Goal: Information Seeking & Learning: Check status

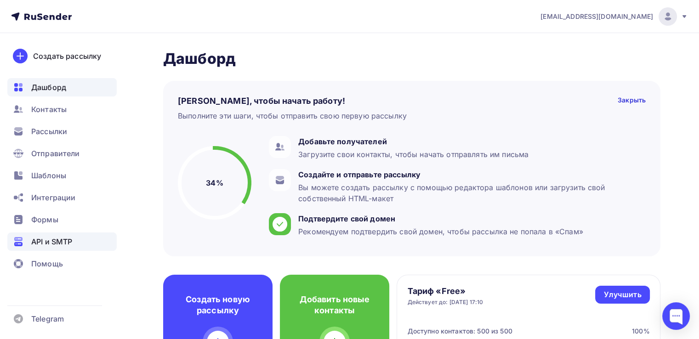
click at [50, 238] on span "API и SMTP" at bounding box center [51, 241] width 41 height 11
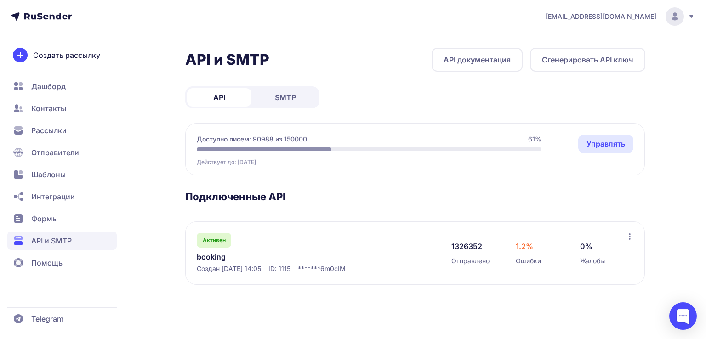
click at [206, 257] on link "booking" at bounding box center [291, 256] width 188 height 11
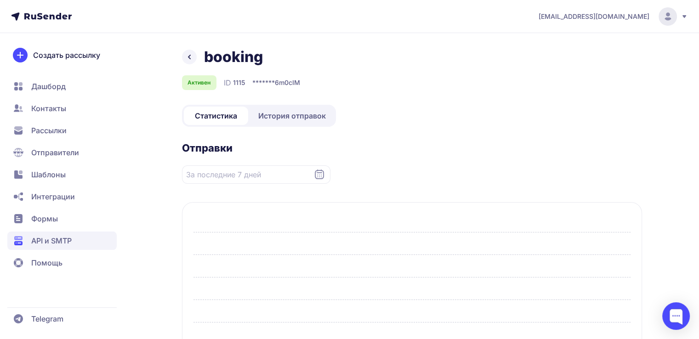
click at [298, 118] on span "История отправок" at bounding box center [292, 115] width 68 height 11
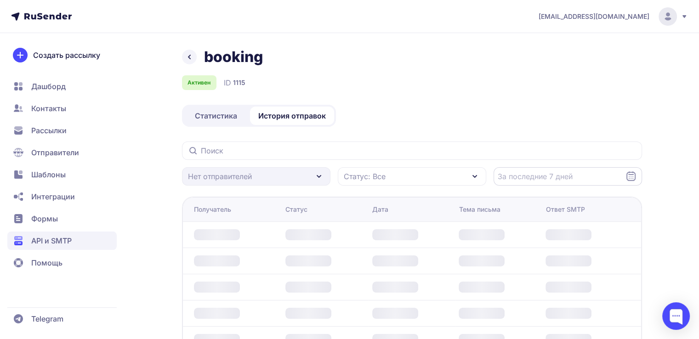
click at [577, 177] on input "Datepicker input" at bounding box center [567, 176] width 148 height 18
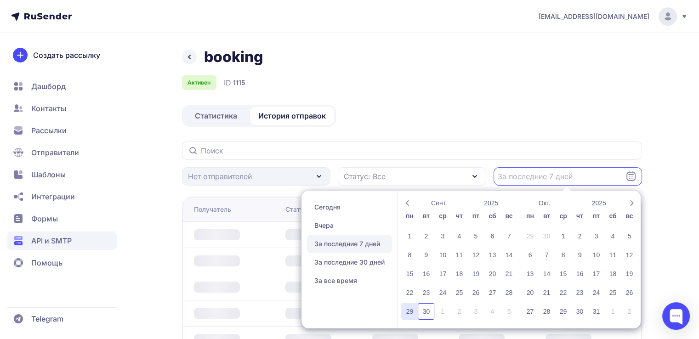
click at [411, 308] on div "29" at bounding box center [409, 311] width 17 height 17
click at [410, 306] on div "29" at bounding box center [409, 311] width 17 height 17
type input "[DATE] - [DATE]"
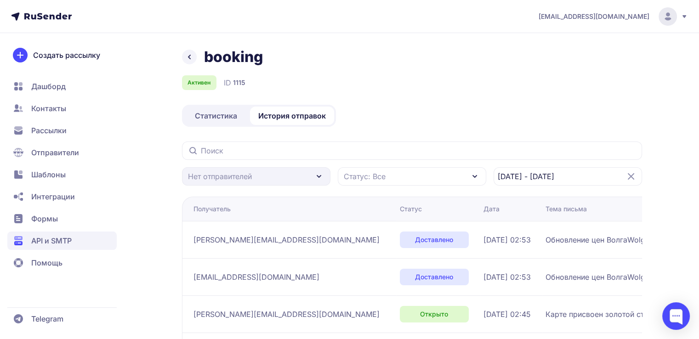
click at [480, 266] on td "30.09.2025, 02:53" at bounding box center [511, 276] width 62 height 37
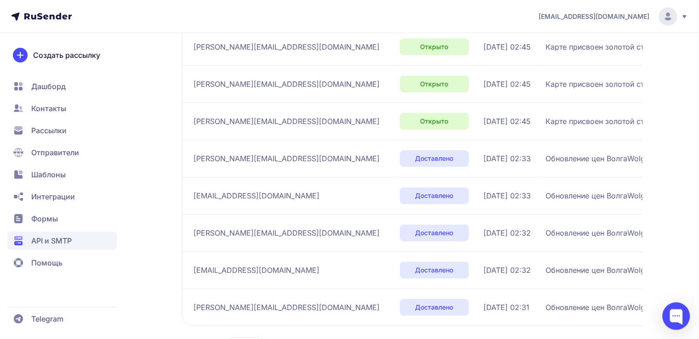
scroll to position [320, 0]
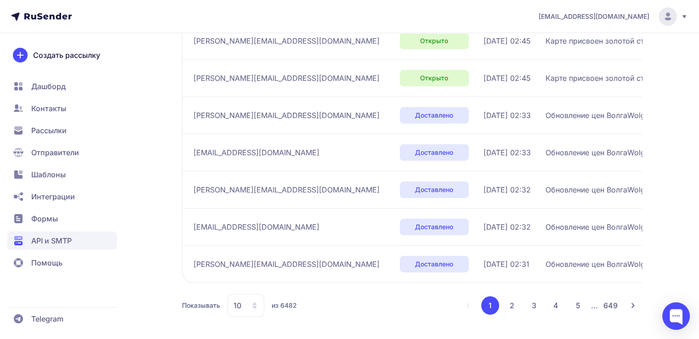
click at [513, 306] on button "2" at bounding box center [512, 305] width 18 height 18
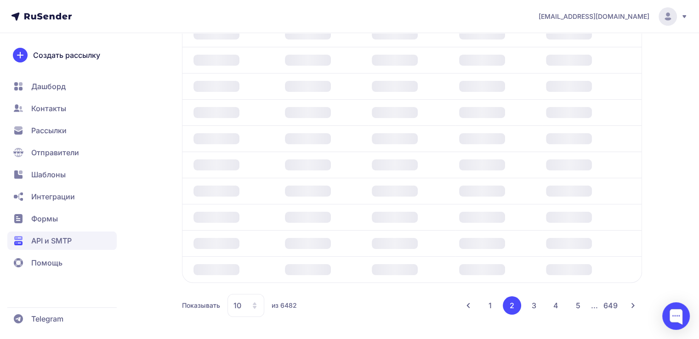
scroll to position [309, 0]
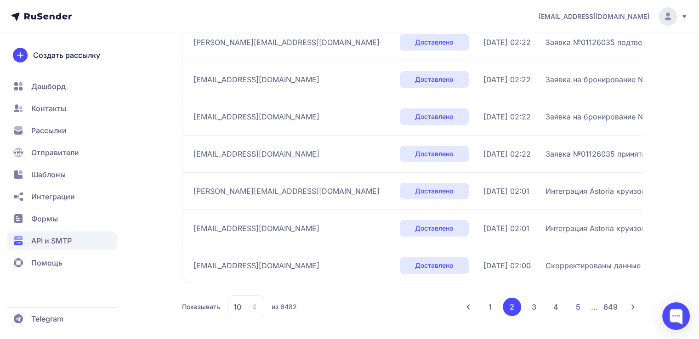
click at [577, 308] on button "5" at bounding box center [578, 307] width 18 height 18
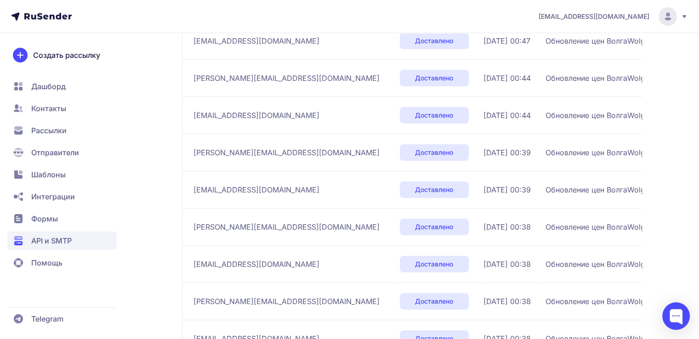
scroll to position [309, 0]
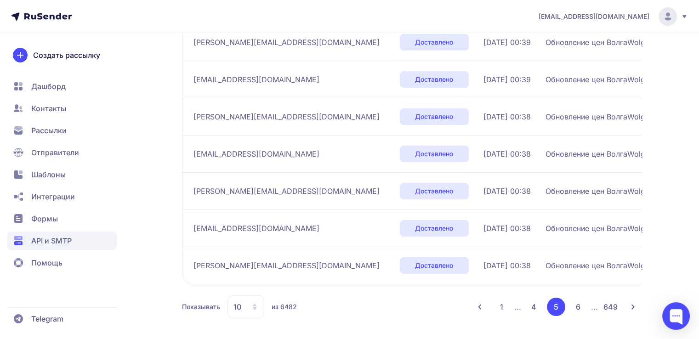
click at [577, 308] on button "6" at bounding box center [578, 307] width 18 height 18
click at [583, 307] on button "7" at bounding box center [578, 307] width 18 height 18
click at [583, 307] on button "8" at bounding box center [578, 307] width 18 height 18
click at [581, 309] on button "9" at bounding box center [578, 307] width 18 height 18
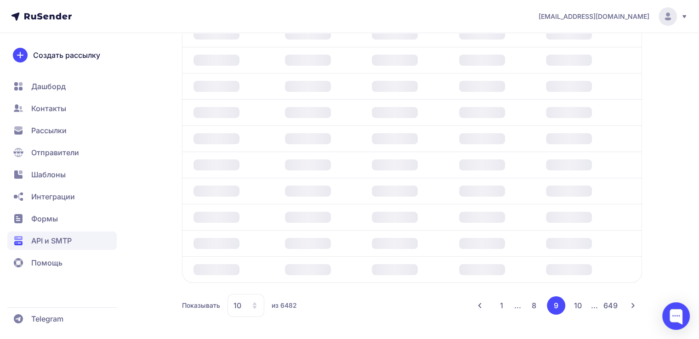
scroll to position [304, 0]
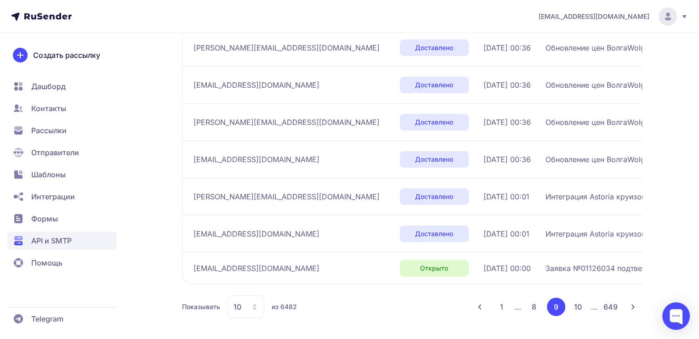
drag, startPoint x: 233, startPoint y: 306, endPoint x: 239, endPoint y: 304, distance: 5.7
click at [234, 305] on span "10" at bounding box center [237, 306] width 8 height 11
click at [249, 283] on span "100" at bounding box center [282, 277] width 99 height 18
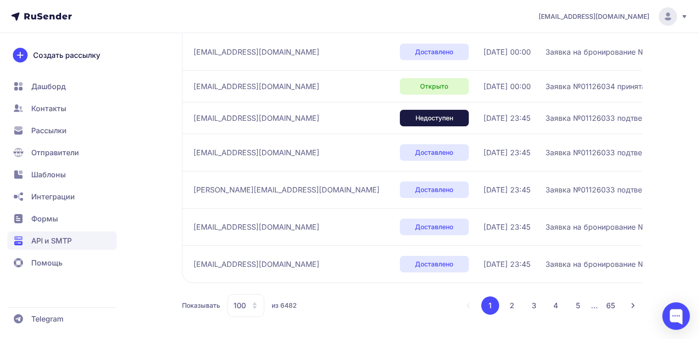
click at [579, 309] on button "5" at bounding box center [578, 305] width 18 height 18
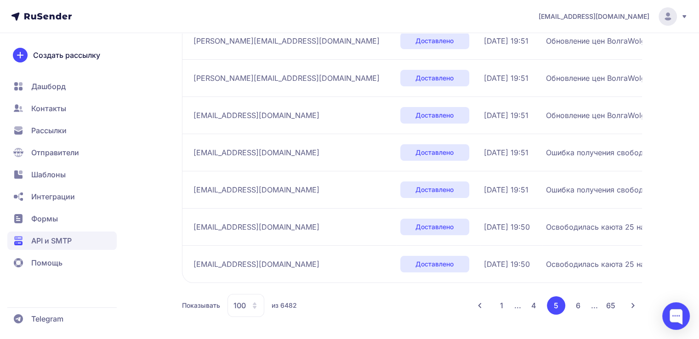
scroll to position [3711, 0]
click at [577, 304] on button "6" at bounding box center [578, 305] width 18 height 18
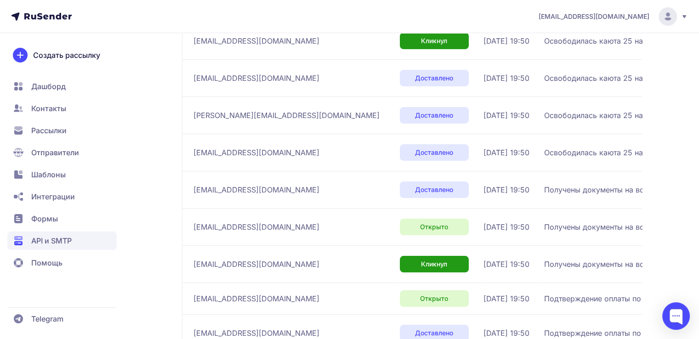
scroll to position [3672, 0]
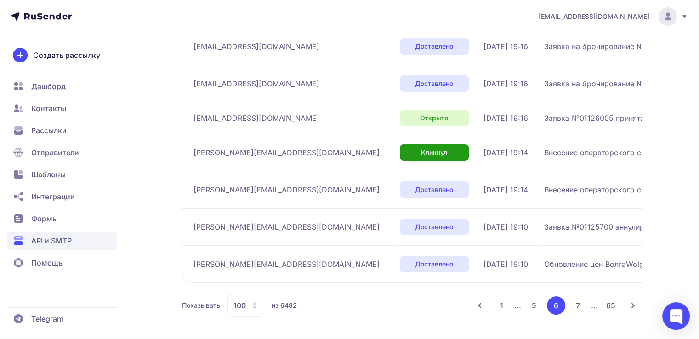
click at [572, 311] on button "7" at bounding box center [578, 305] width 18 height 18
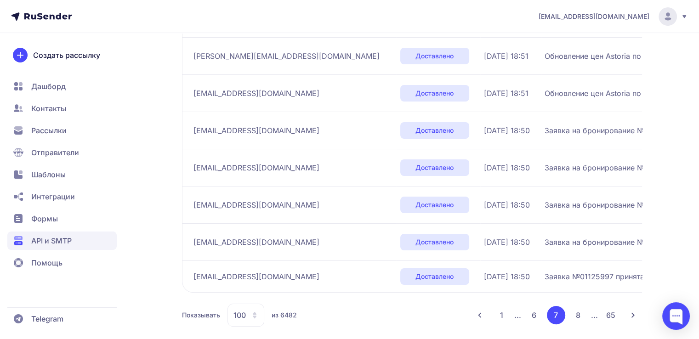
click at [578, 307] on button "8" at bounding box center [578, 315] width 18 height 18
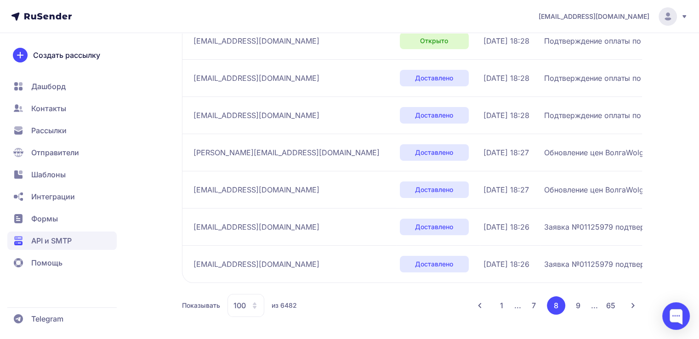
scroll to position [298, 0]
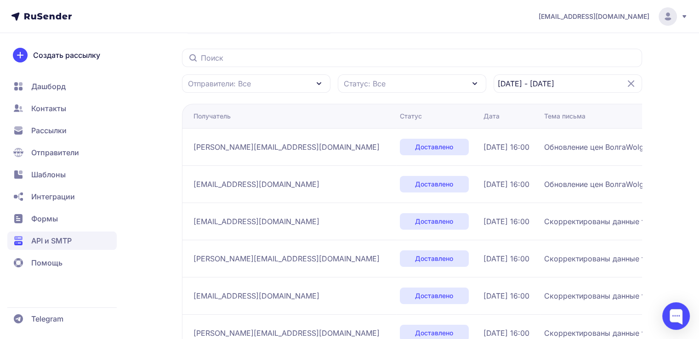
scroll to position [92, 0]
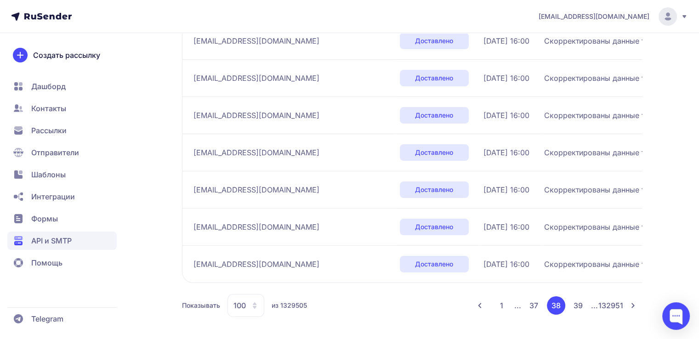
click at [577, 309] on button "39" at bounding box center [578, 305] width 18 height 18
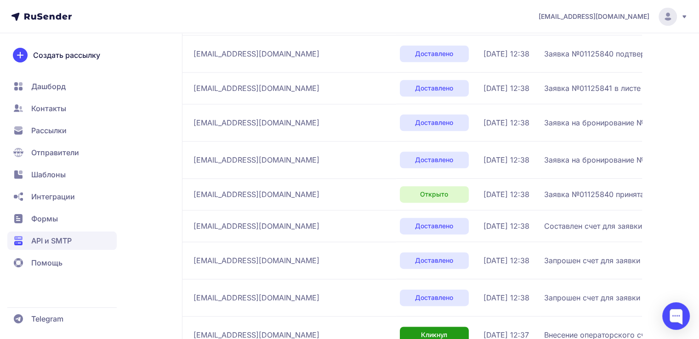
scroll to position [1434, 0]
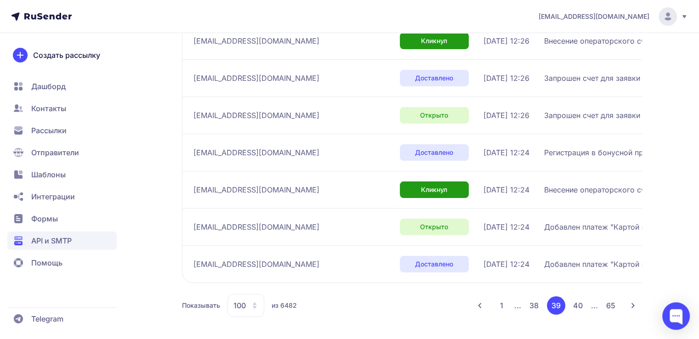
click at [541, 300] on button "38" at bounding box center [534, 305] width 18 height 18
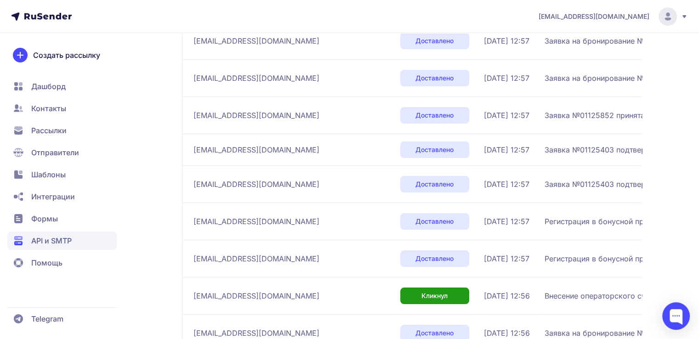
scroll to position [3589, 0]
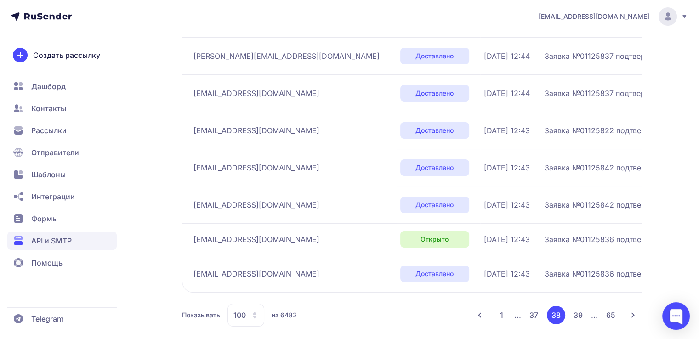
click at [530, 306] on button "37" at bounding box center [534, 315] width 18 height 18
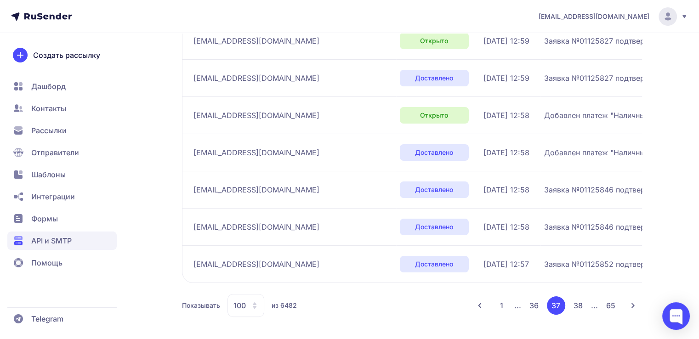
click at [530, 313] on button "36" at bounding box center [534, 305] width 18 height 18
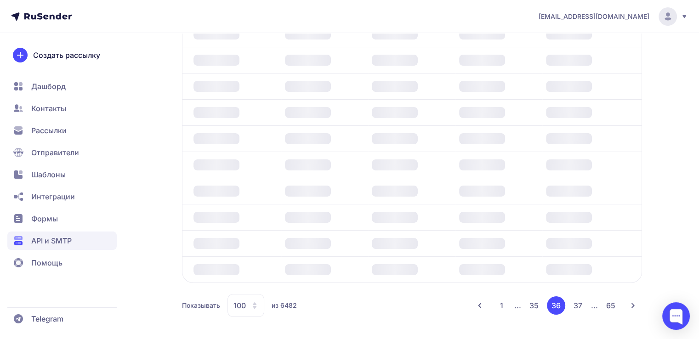
scroll to position [199, 0]
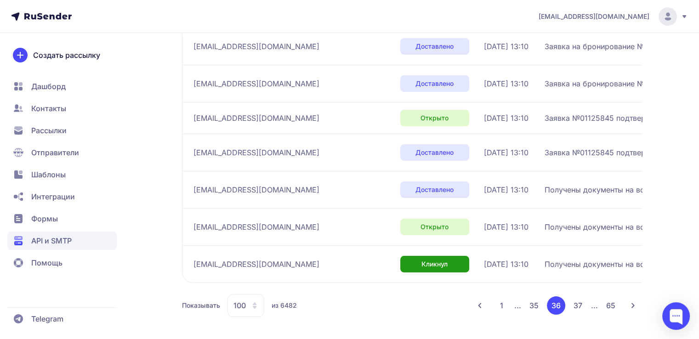
click at [530, 313] on button "35" at bounding box center [534, 305] width 18 height 18
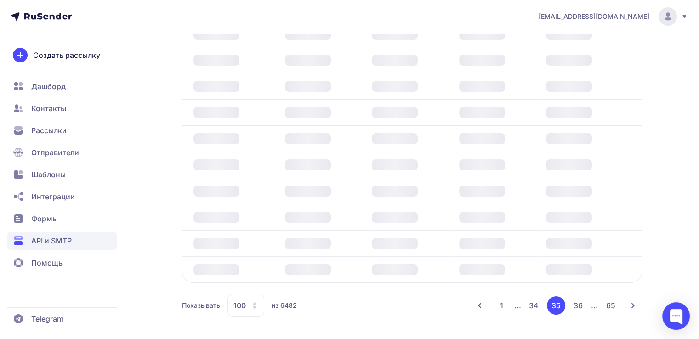
scroll to position [199, 0]
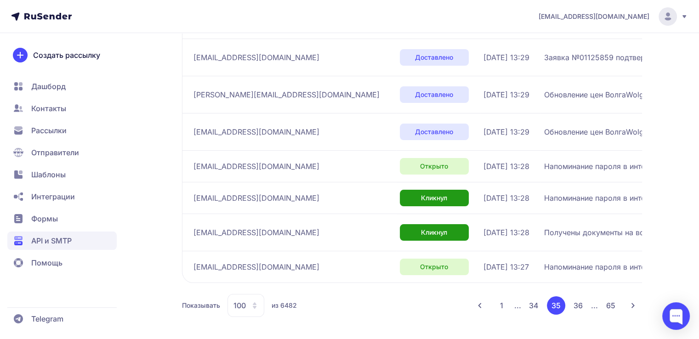
click at [530, 311] on button "34" at bounding box center [534, 305] width 18 height 18
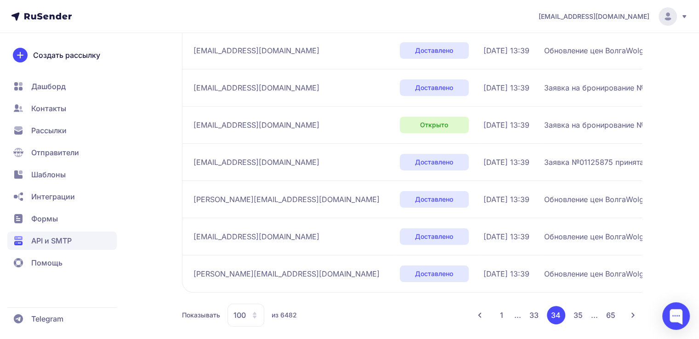
click at [530, 311] on button "33" at bounding box center [534, 315] width 18 height 18
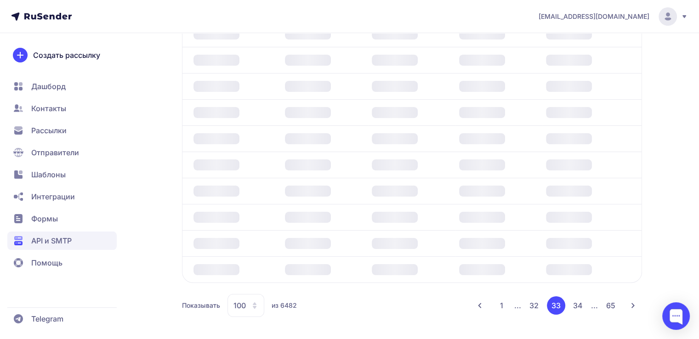
scroll to position [3644, 0]
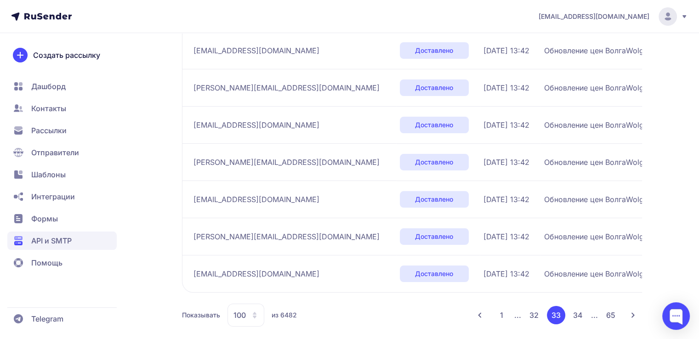
click at [530, 311] on button "32" at bounding box center [534, 315] width 18 height 18
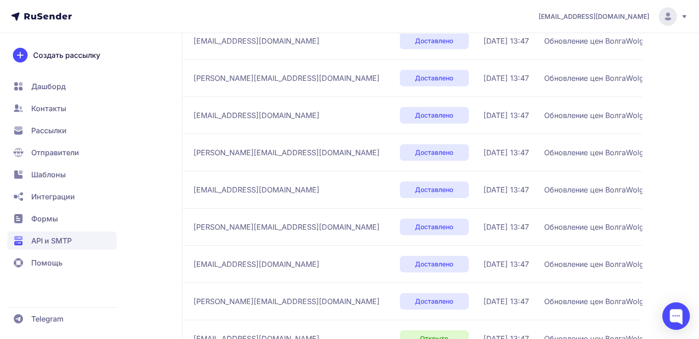
scroll to position [3650, 0]
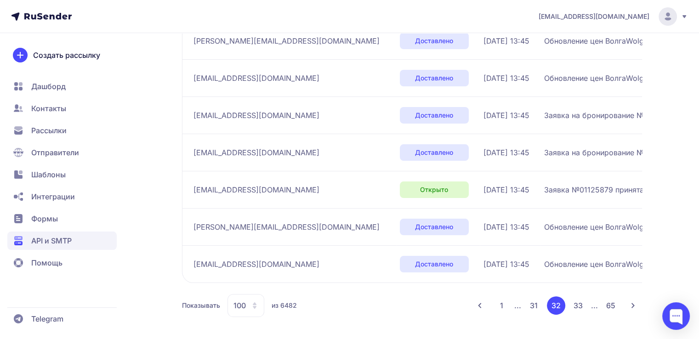
click at [532, 307] on button "31" at bounding box center [534, 305] width 18 height 18
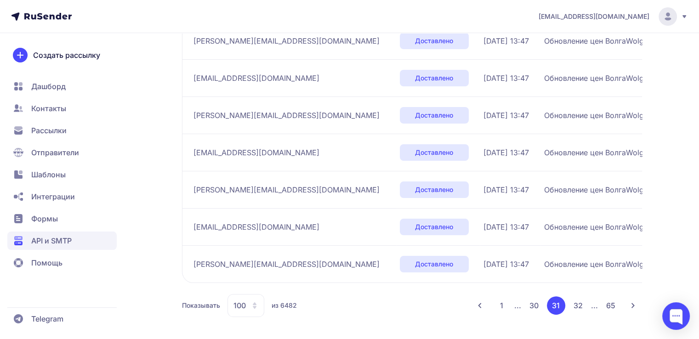
click at [535, 307] on button "30" at bounding box center [534, 305] width 18 height 18
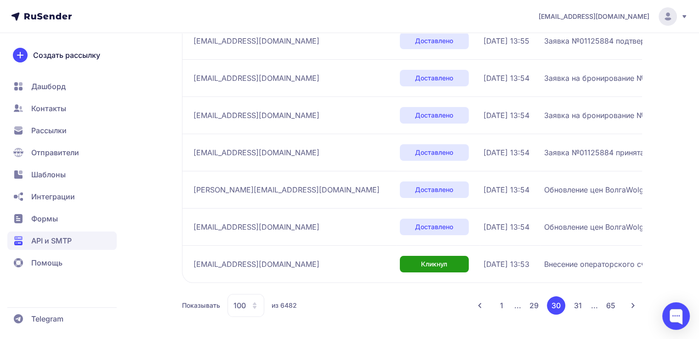
click at [535, 307] on button "29" at bounding box center [534, 305] width 18 height 18
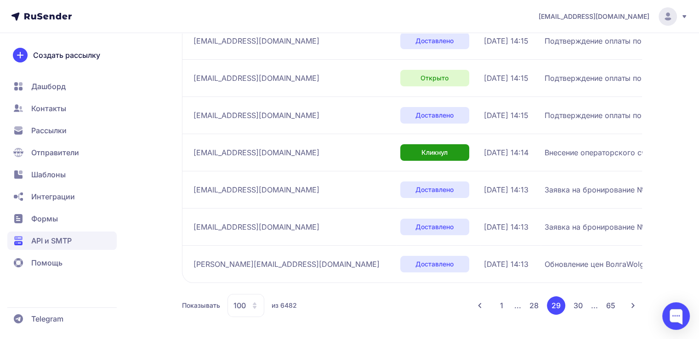
click at [535, 307] on button "28" at bounding box center [534, 305] width 18 height 18
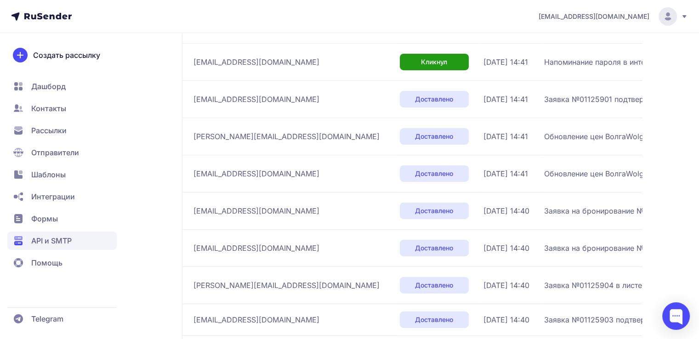
scroll to position [3694, 0]
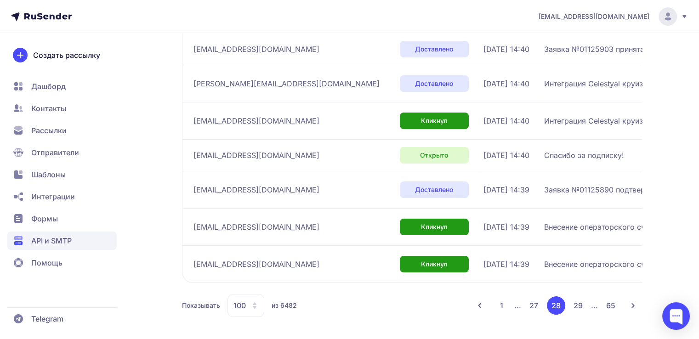
click at [577, 307] on button "29" at bounding box center [578, 305] width 18 height 18
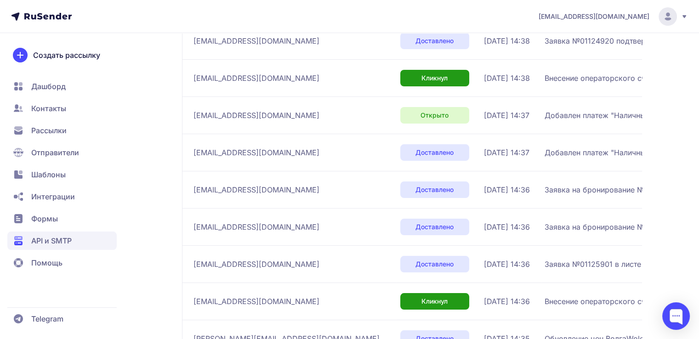
scroll to position [3661, 0]
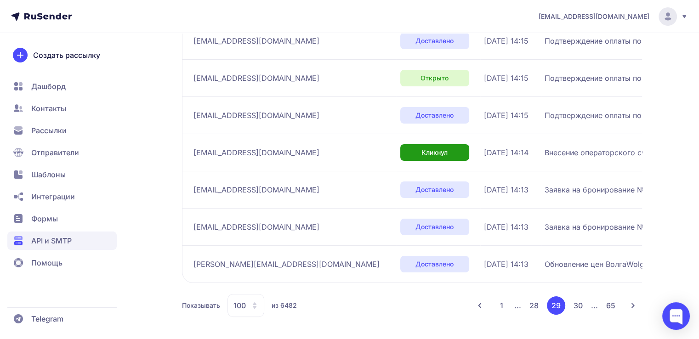
click at [581, 306] on button "30" at bounding box center [578, 305] width 18 height 18
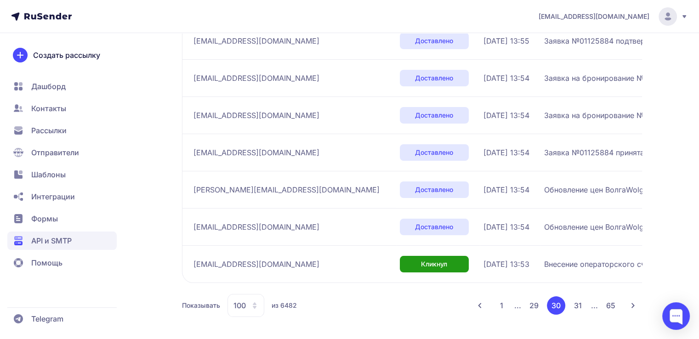
click at [581, 307] on button "31" at bounding box center [578, 305] width 18 height 18
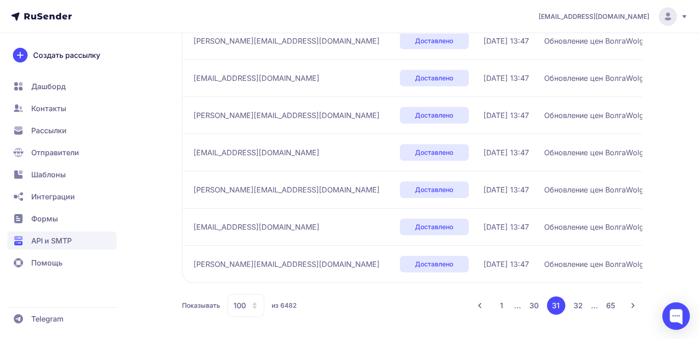
click at [581, 307] on button "32" at bounding box center [578, 305] width 18 height 18
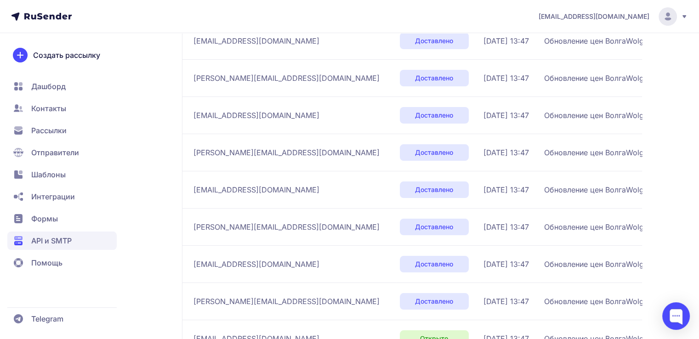
scroll to position [3661, 0]
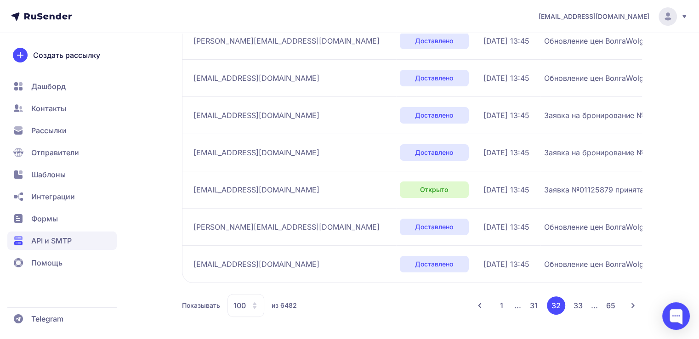
click at [584, 311] on button "33" at bounding box center [578, 305] width 18 height 18
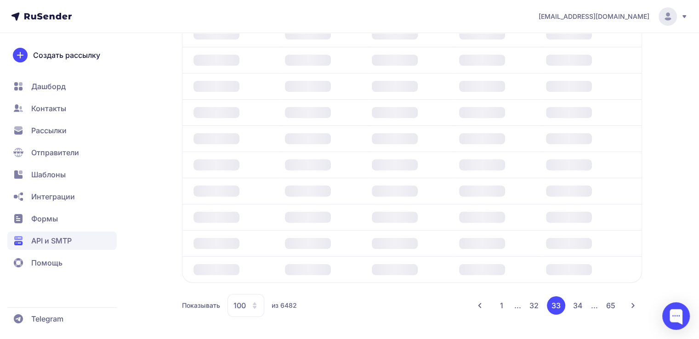
scroll to position [199, 0]
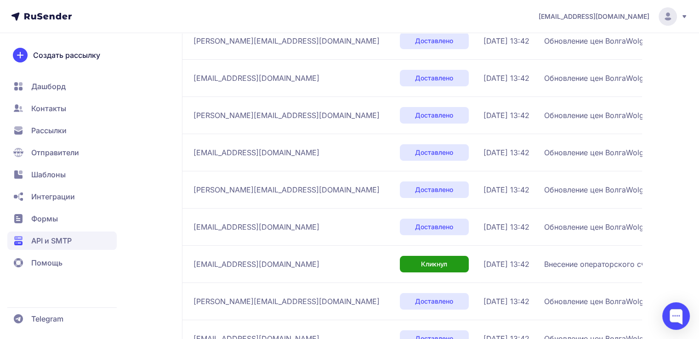
scroll to position [3650, 0]
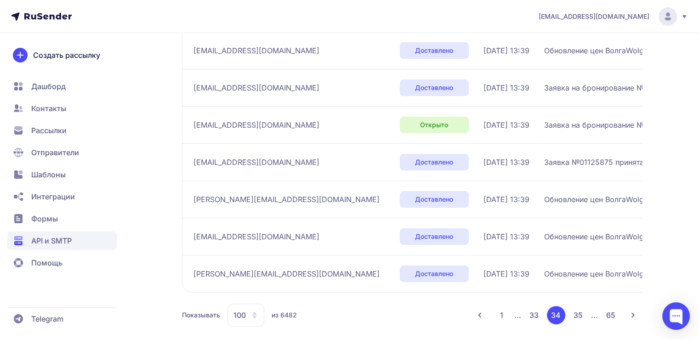
click at [582, 311] on button "35" at bounding box center [578, 315] width 18 height 18
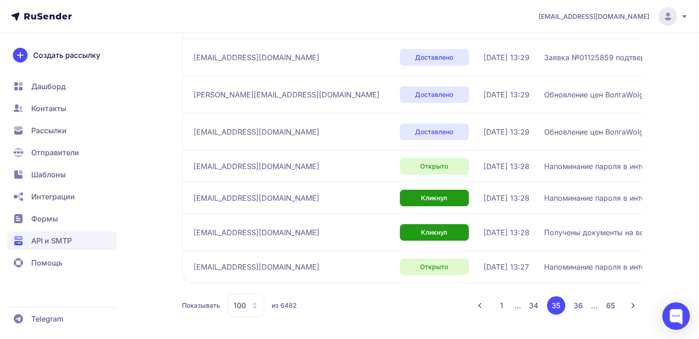
scroll to position [3628, 0]
click at [575, 306] on button "36" at bounding box center [578, 305] width 18 height 18
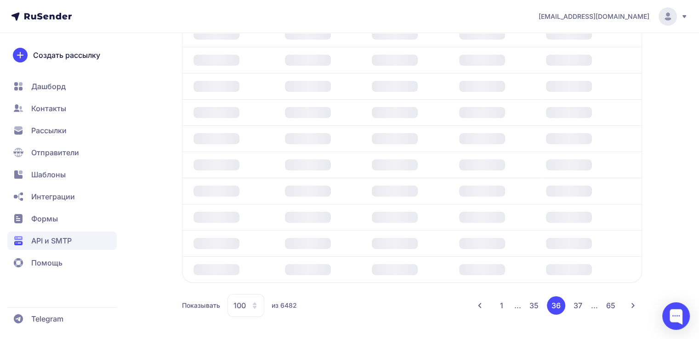
scroll to position [199, 0]
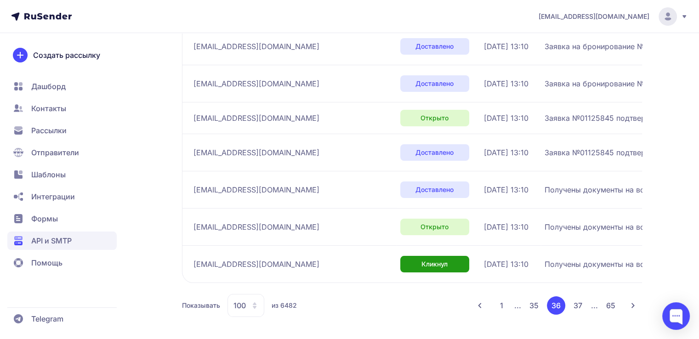
click at [574, 311] on button "37" at bounding box center [578, 305] width 18 height 18
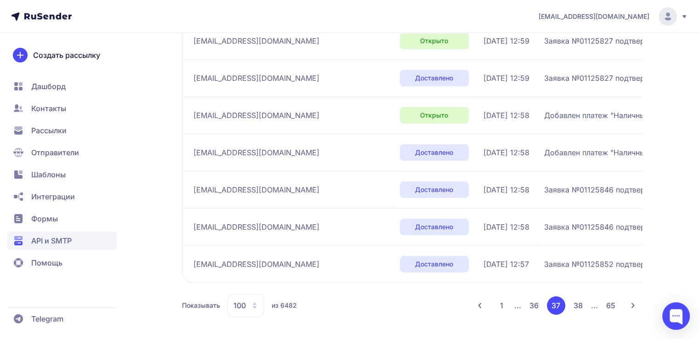
click at [574, 311] on button "38" at bounding box center [578, 305] width 18 height 18
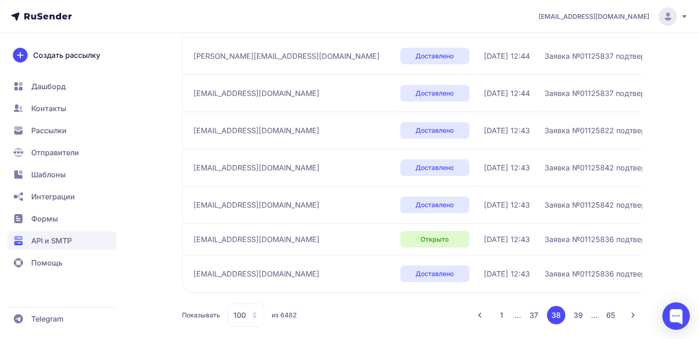
click at [574, 311] on button "39" at bounding box center [578, 315] width 18 height 18
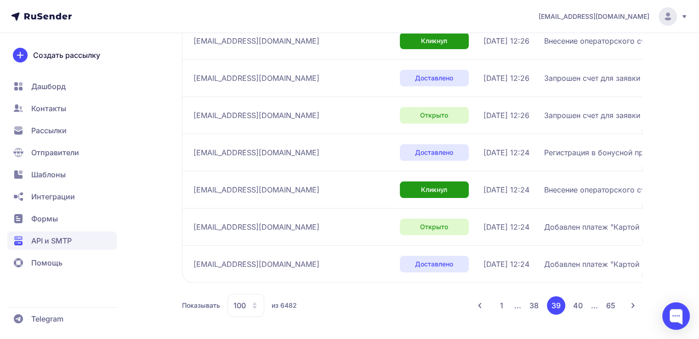
click at [574, 311] on button "40" at bounding box center [578, 305] width 18 height 18
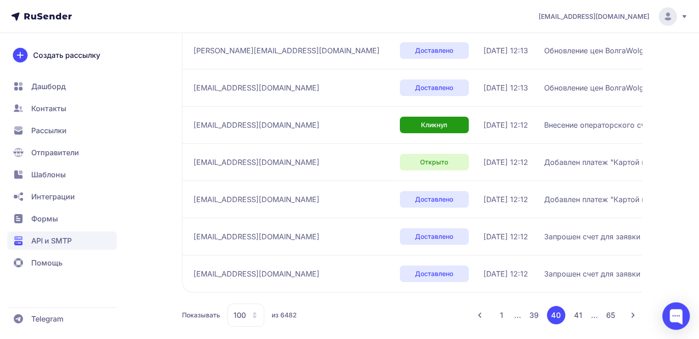
click at [575, 311] on button "41" at bounding box center [578, 315] width 18 height 18
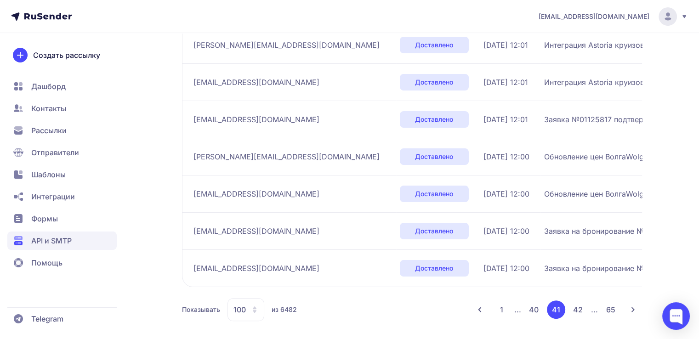
click at [577, 287] on td "Заявка на бронирование №01125820" at bounding box center [658, 267] width 237 height 37
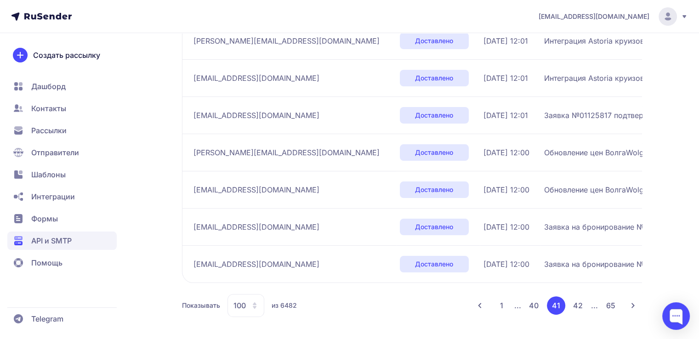
click at [581, 302] on button "42" at bounding box center [578, 305] width 18 height 18
click at [571, 304] on button "43" at bounding box center [578, 305] width 18 height 18
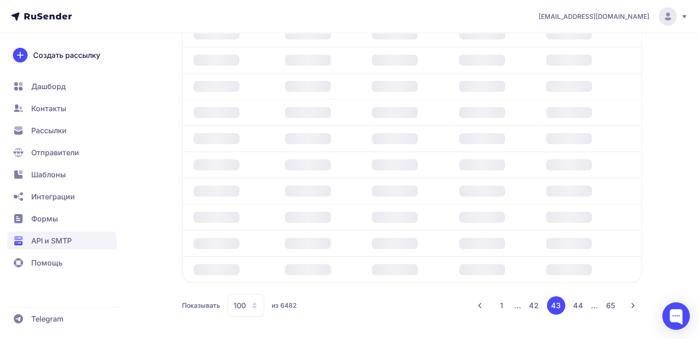
scroll to position [199, 0]
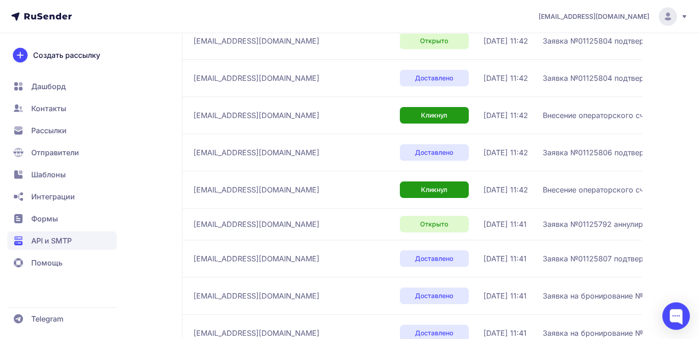
scroll to position [3606, 0]
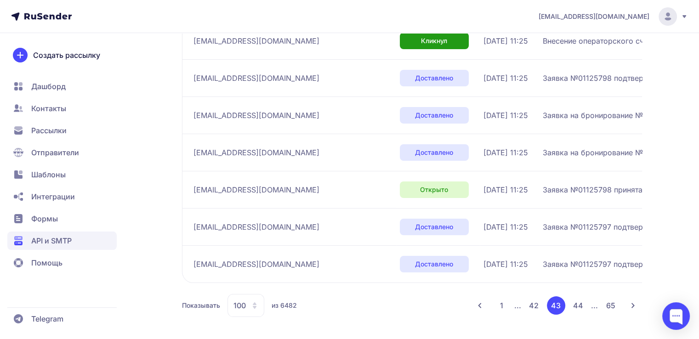
click at [534, 305] on button "42" at bounding box center [534, 305] width 18 height 18
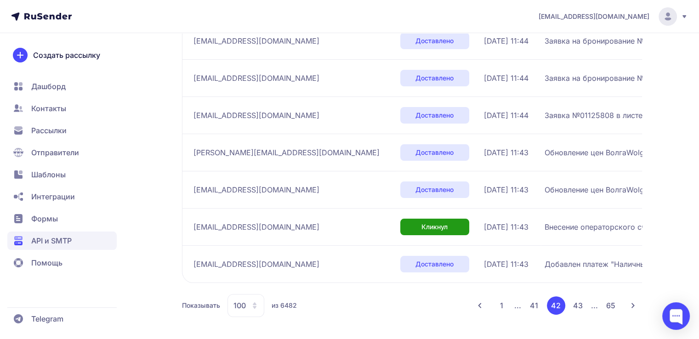
scroll to position [3766, 0]
click at [677, 307] on div at bounding box center [676, 316] width 28 height 28
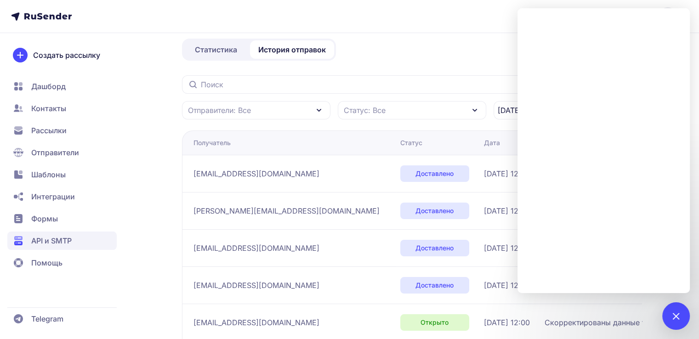
scroll to position [0, 0]
